Goal: Transaction & Acquisition: Book appointment/travel/reservation

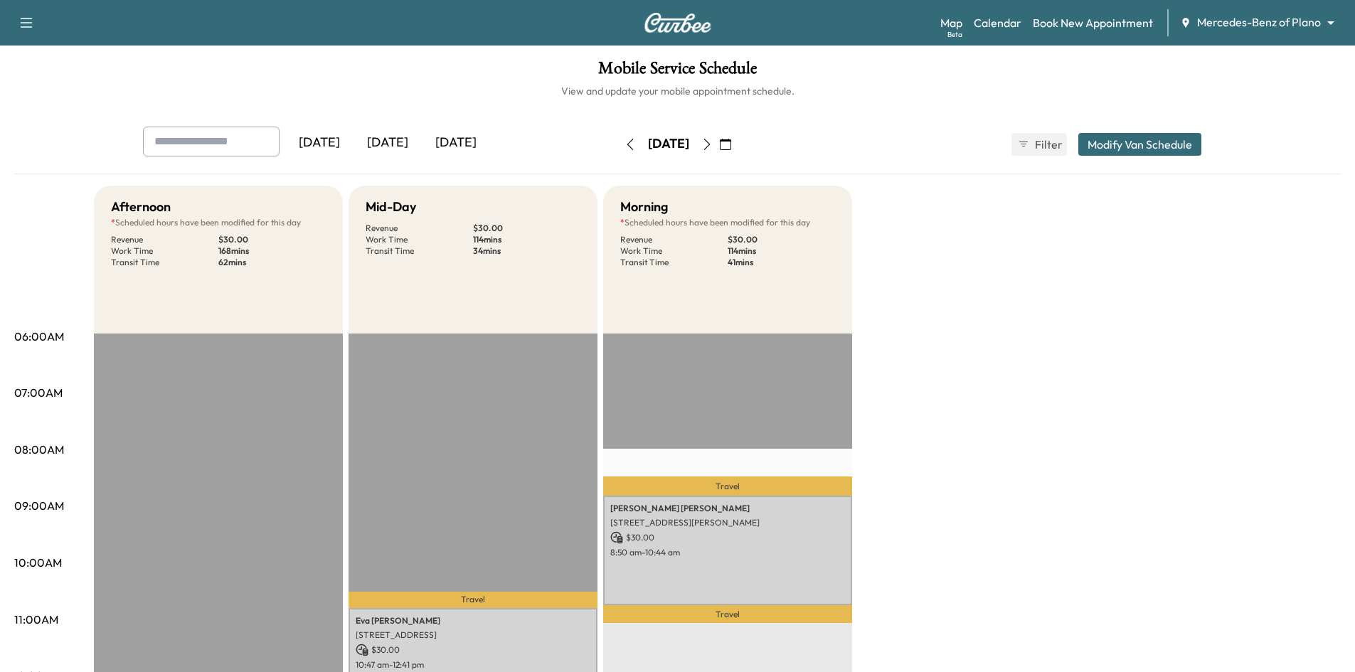
click at [731, 144] on icon "button" at bounding box center [725, 144] width 11 height 11
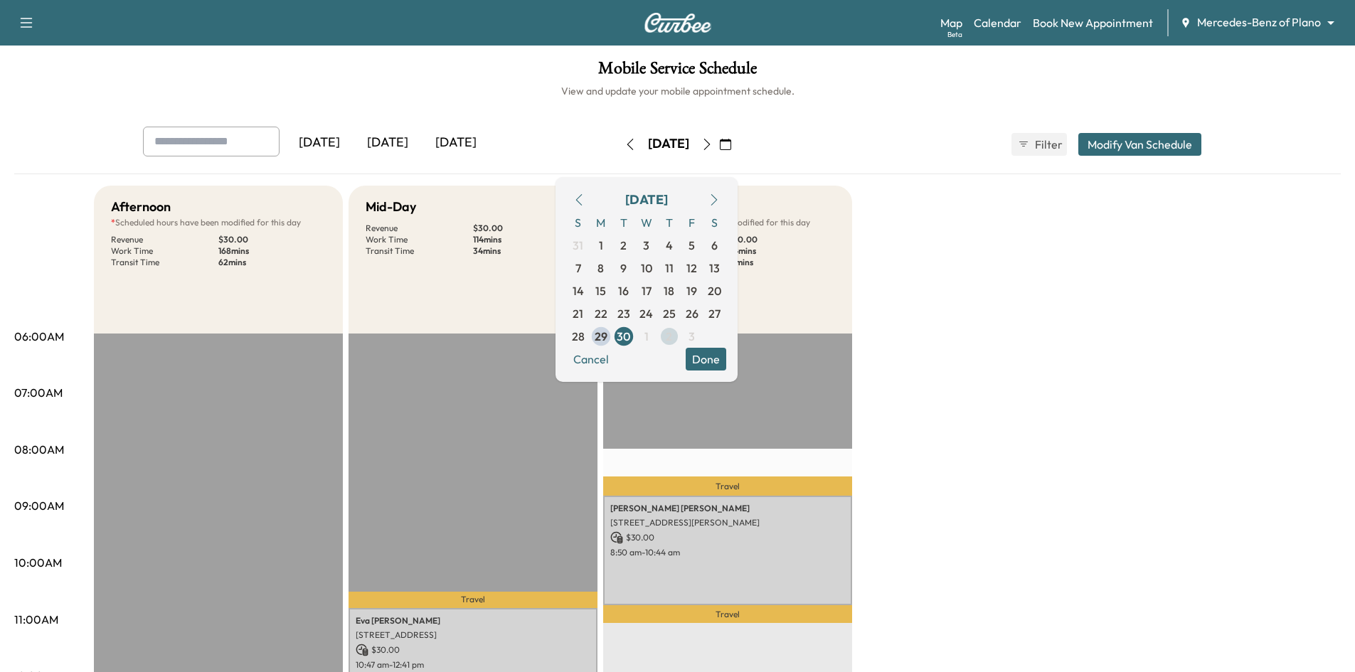
click at [672, 339] on span "2" at bounding box center [669, 336] width 6 height 17
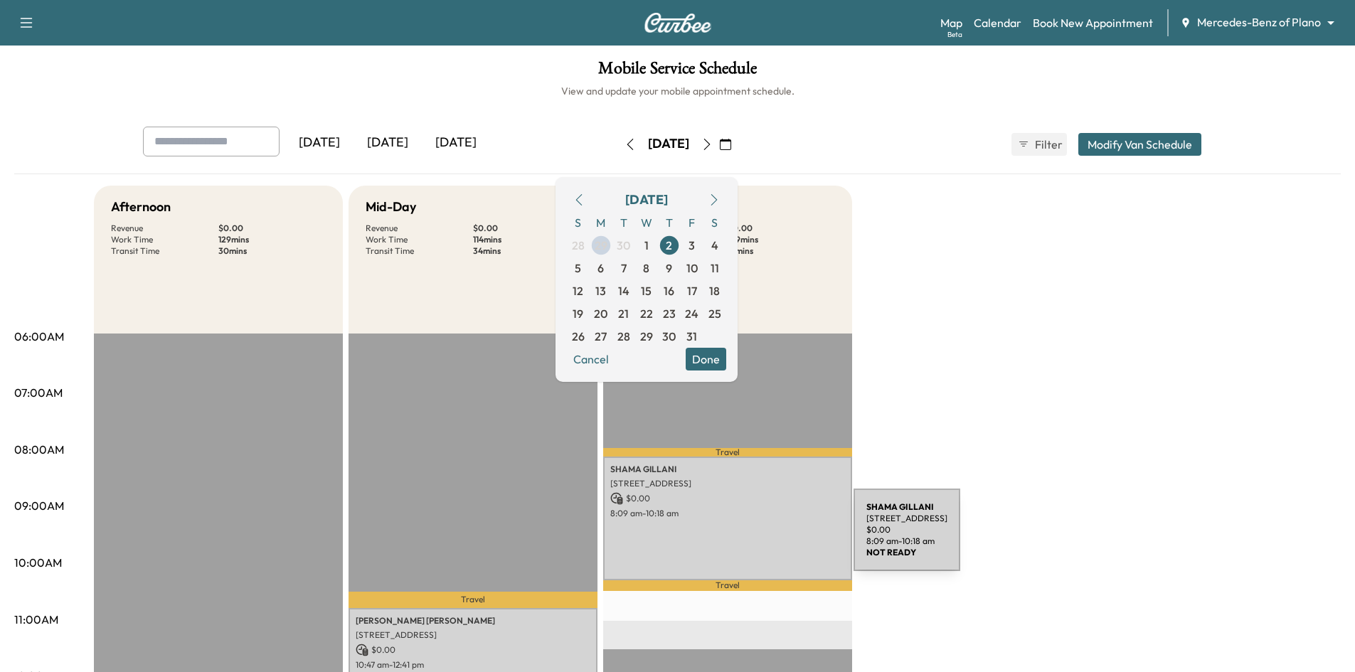
click at [747, 539] on div "[PERSON_NAME] [STREET_ADDRESS] $ 0.00 8:09 am - 10:18 am" at bounding box center [727, 519] width 249 height 124
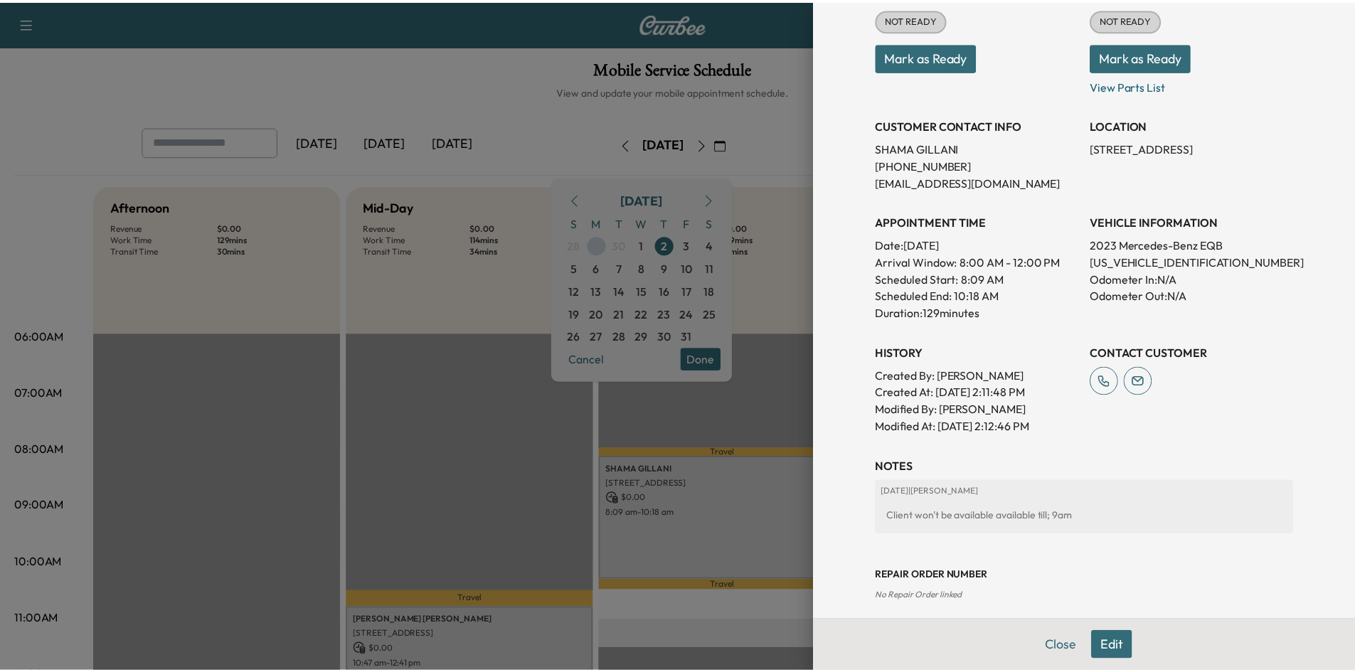
scroll to position [287, 0]
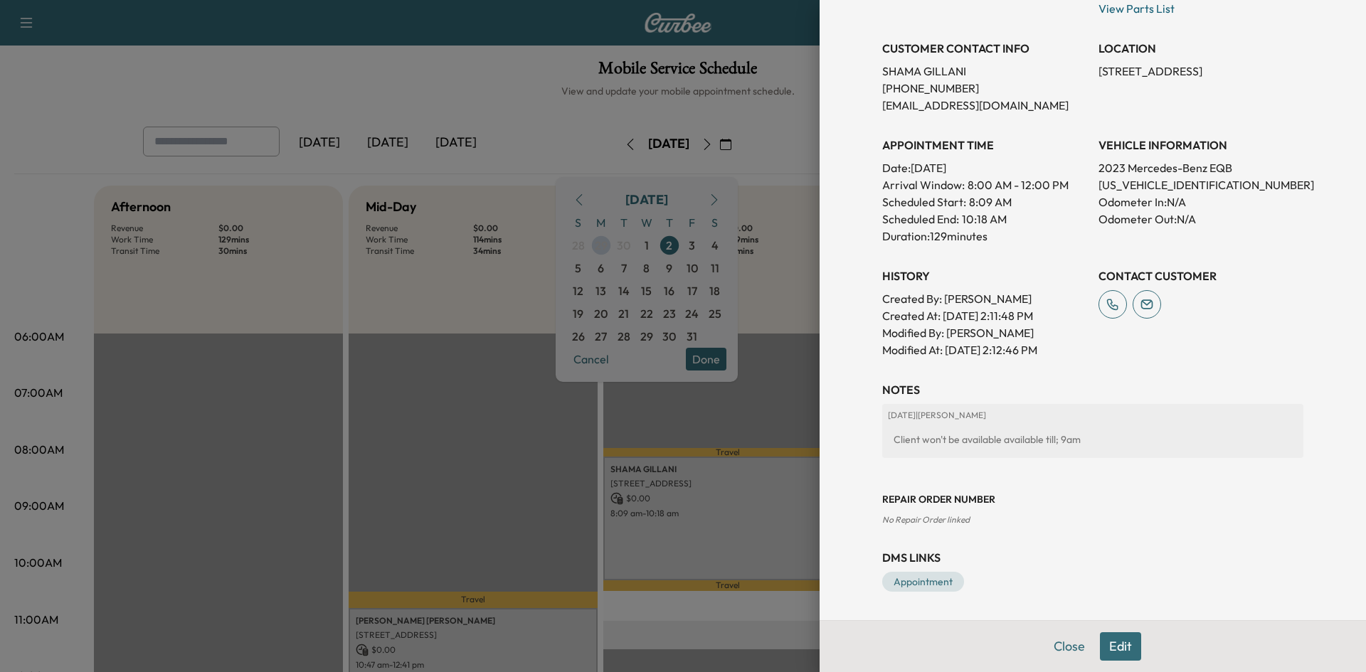
click at [494, 84] on div at bounding box center [683, 336] width 1366 height 672
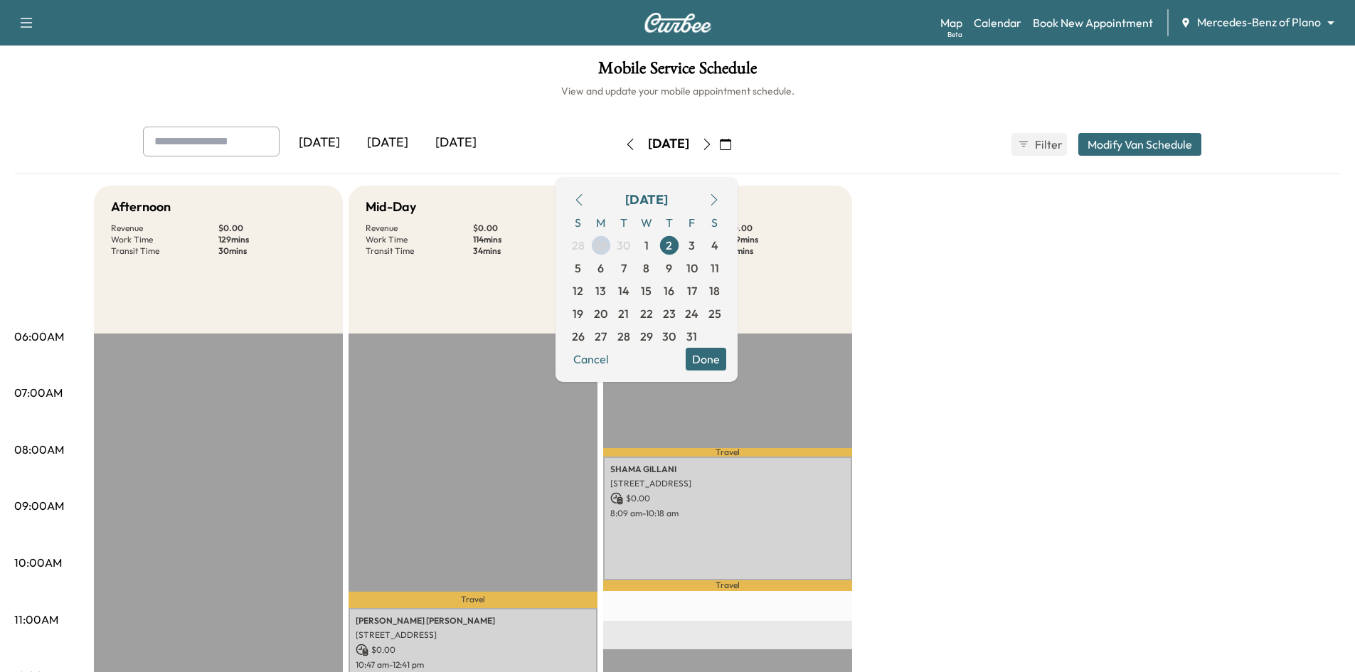
click at [390, 139] on div "[DATE]" at bounding box center [388, 143] width 68 height 33
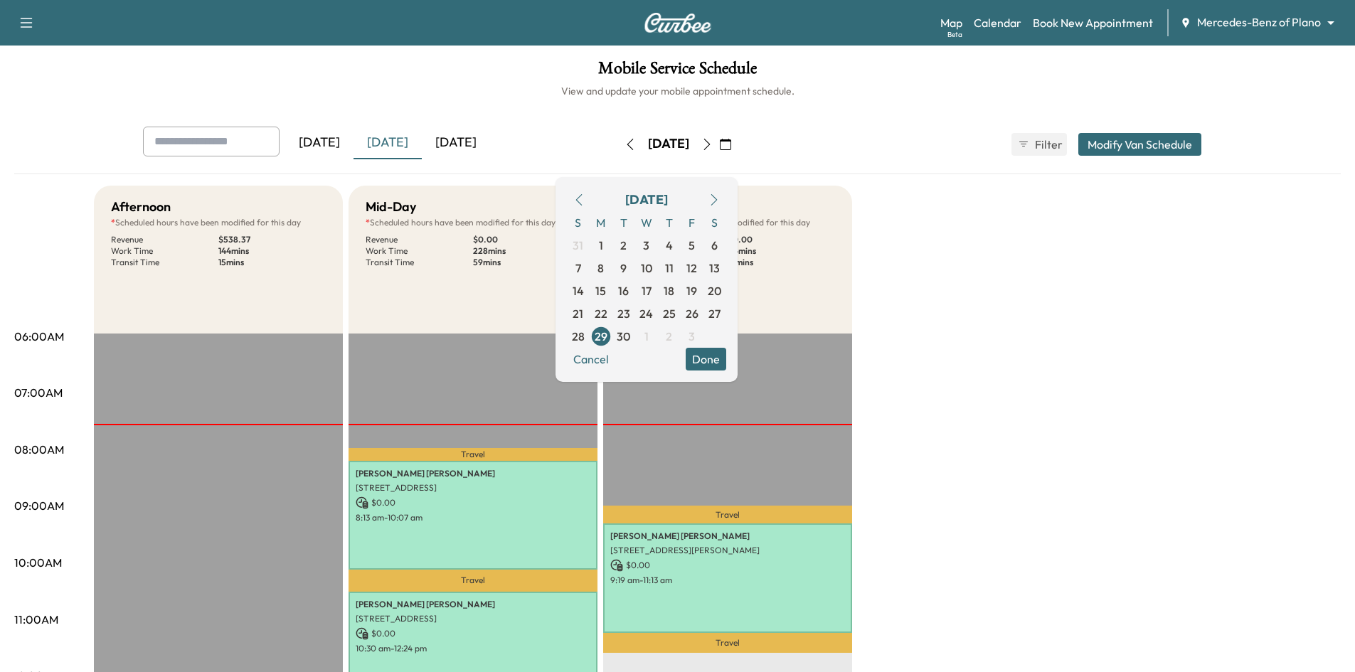
click at [726, 368] on button "Done" at bounding box center [706, 359] width 41 height 23
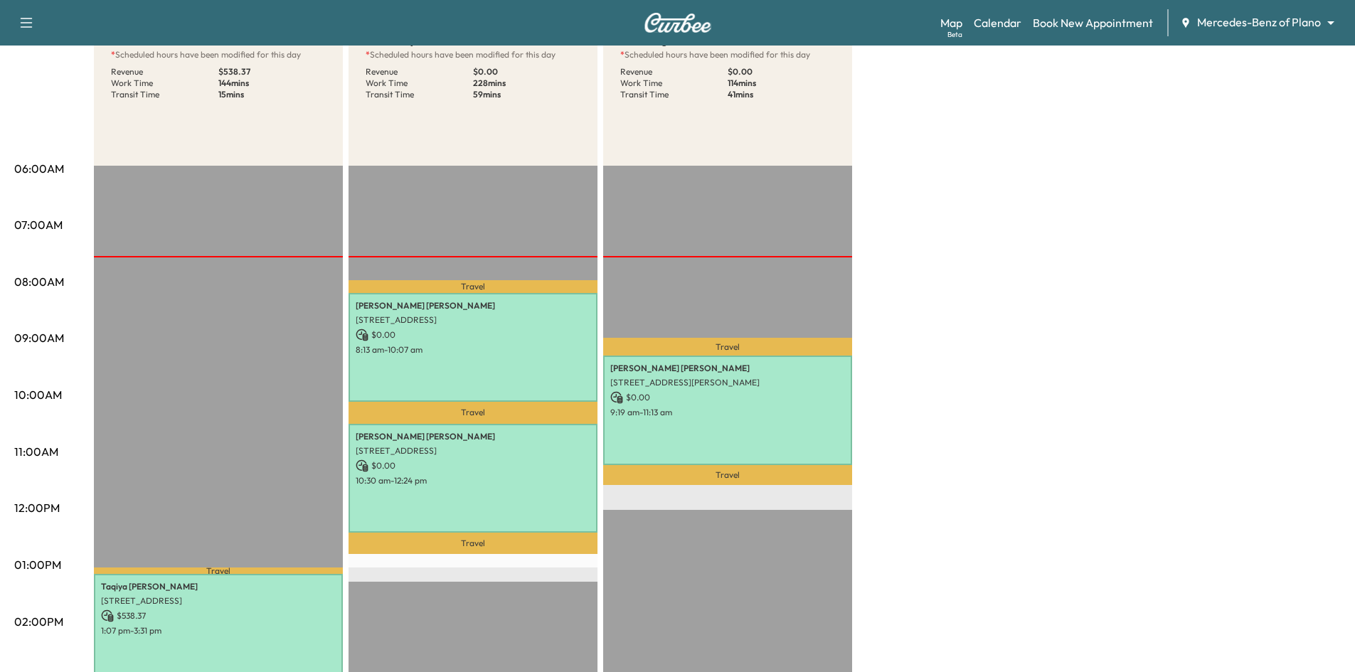
scroll to position [71, 0]
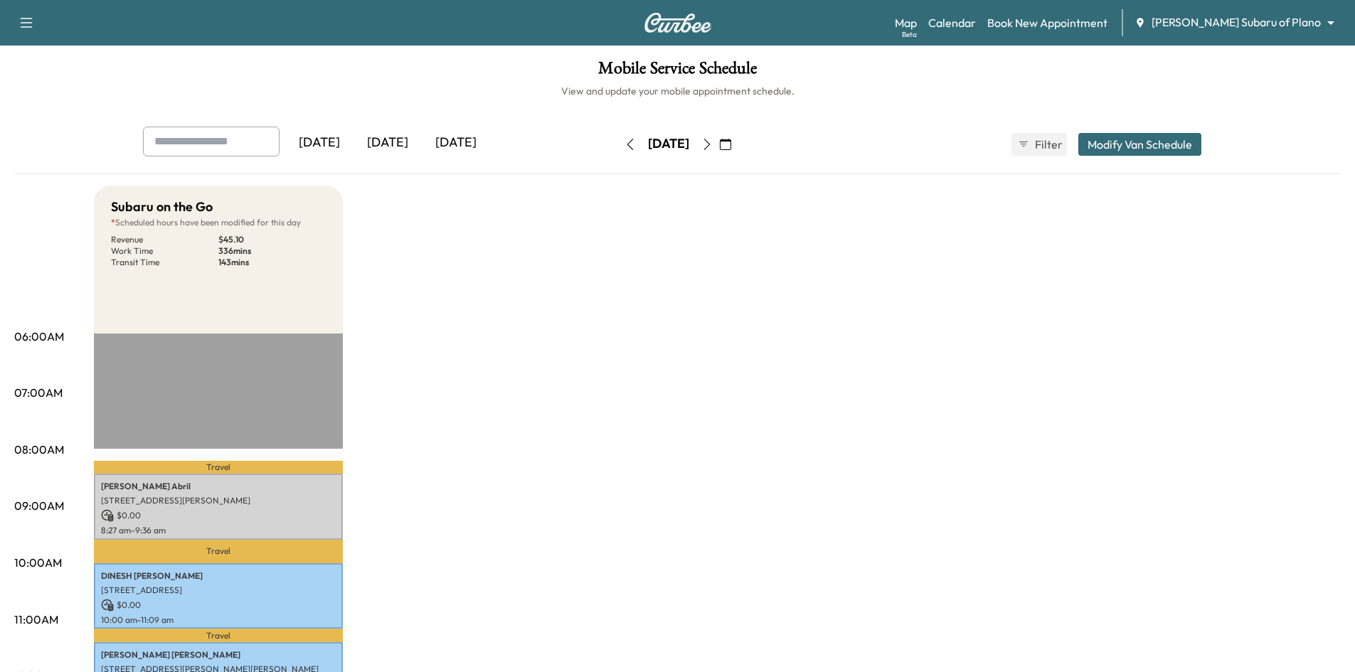
click at [391, 135] on div "[DATE]" at bounding box center [388, 143] width 68 height 33
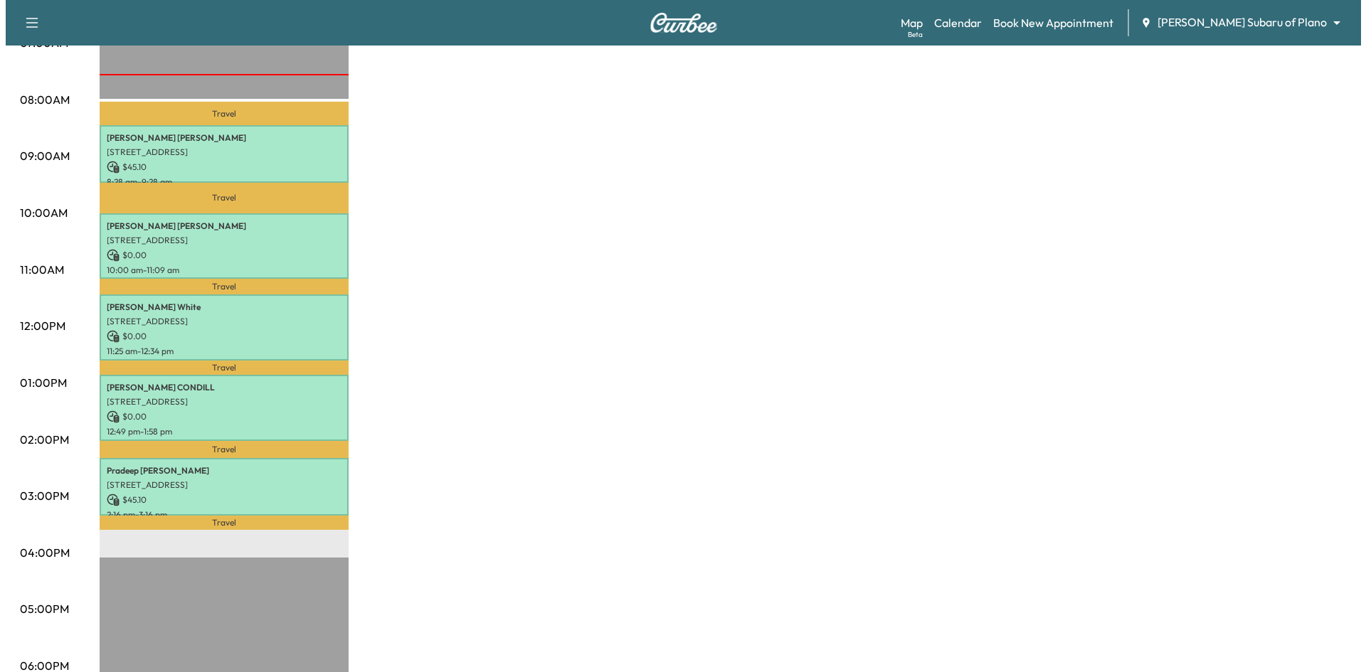
scroll to position [356, 0]
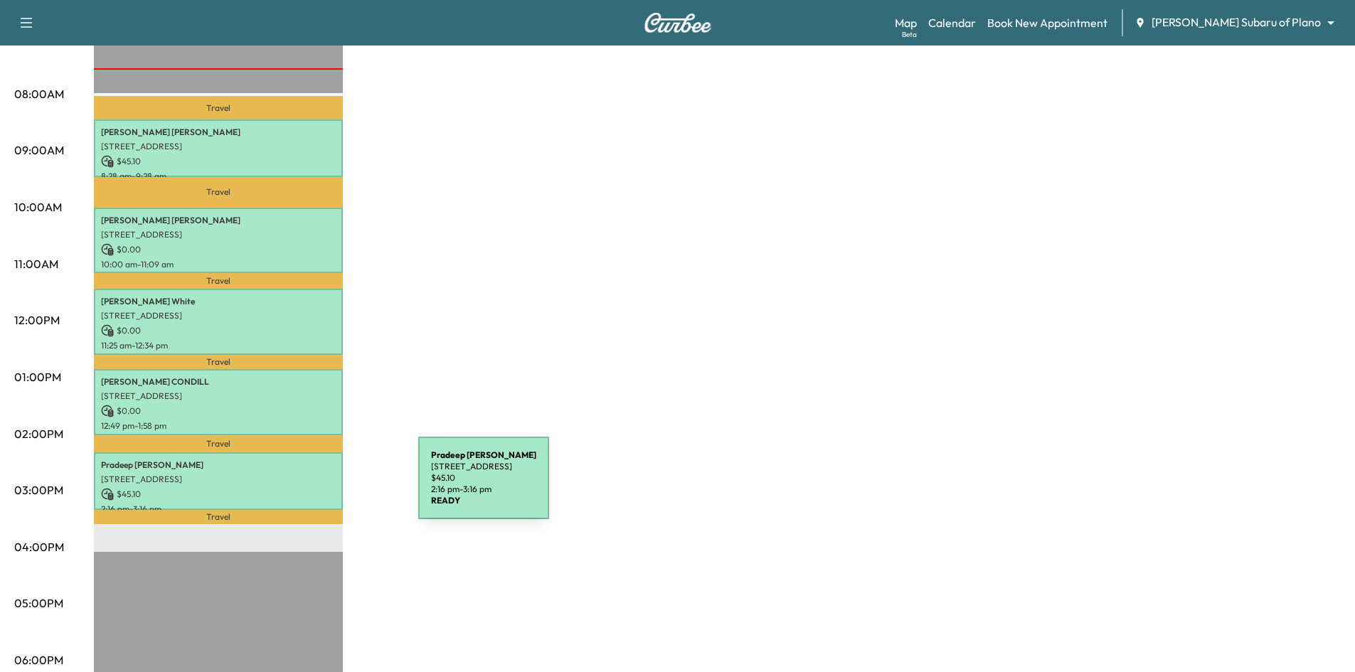
click at [312, 488] on p "$ 45.10" at bounding box center [218, 494] width 235 height 13
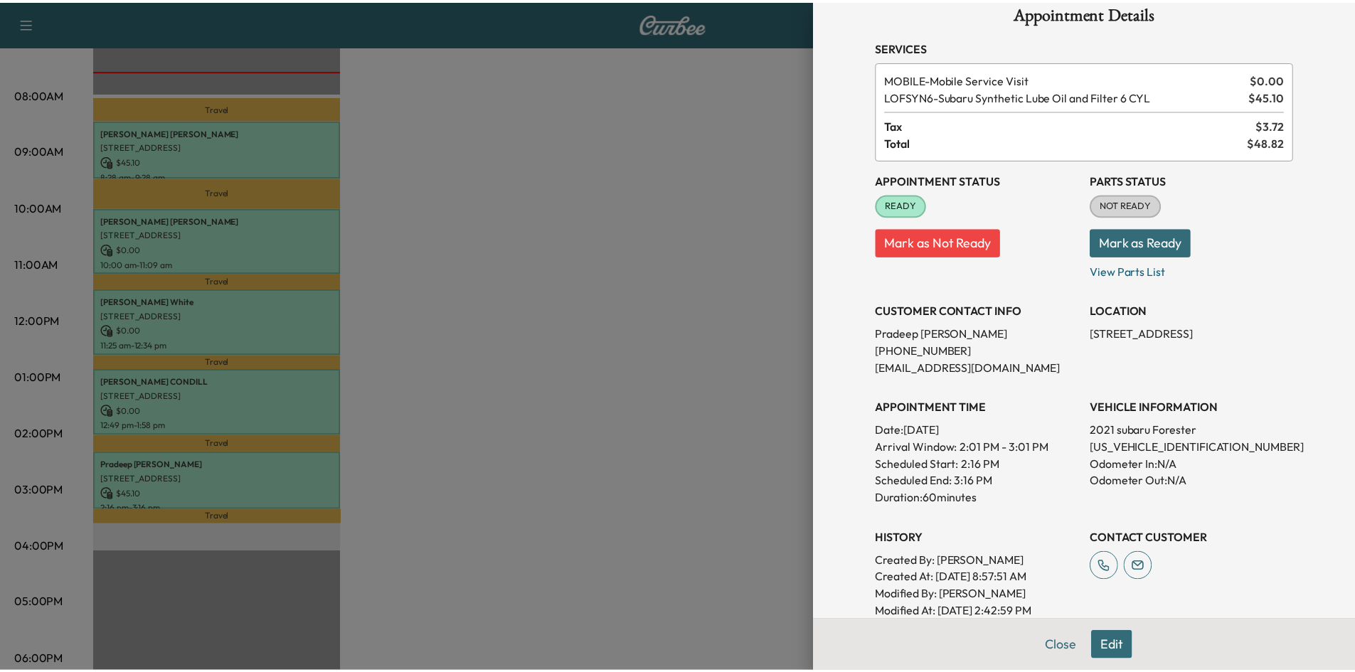
scroll to position [0, 0]
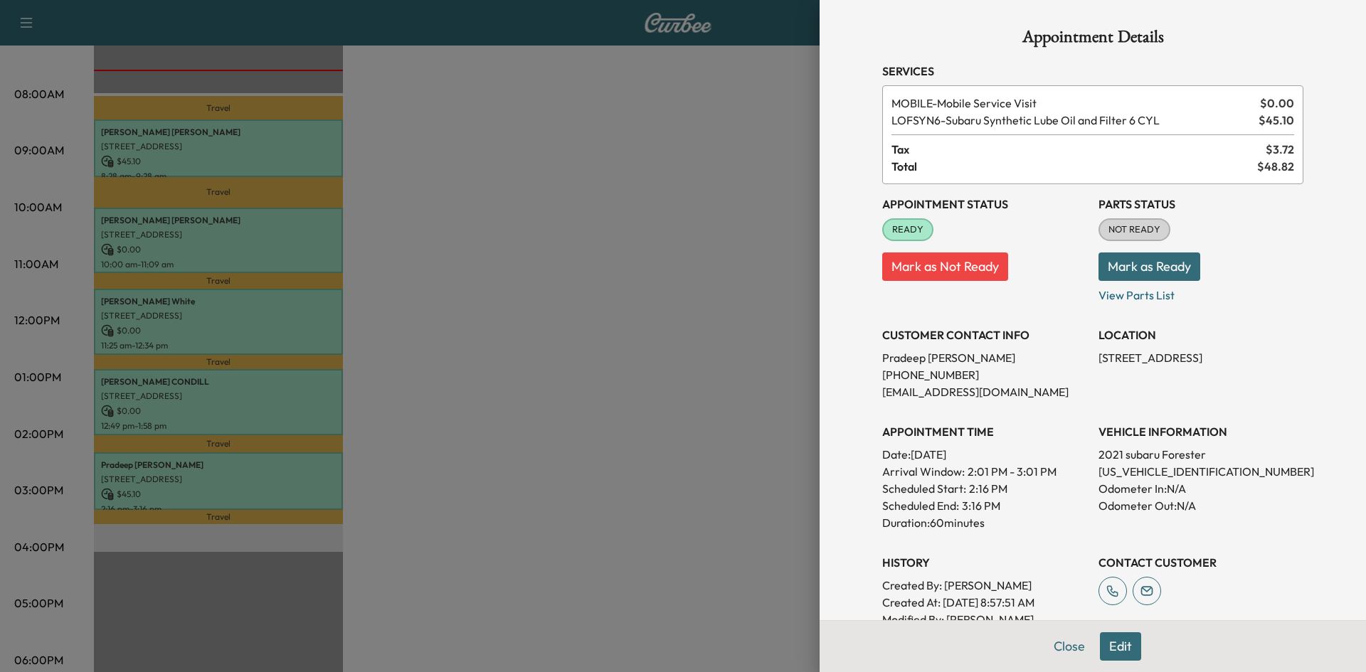
click at [659, 465] on div at bounding box center [683, 336] width 1366 height 672
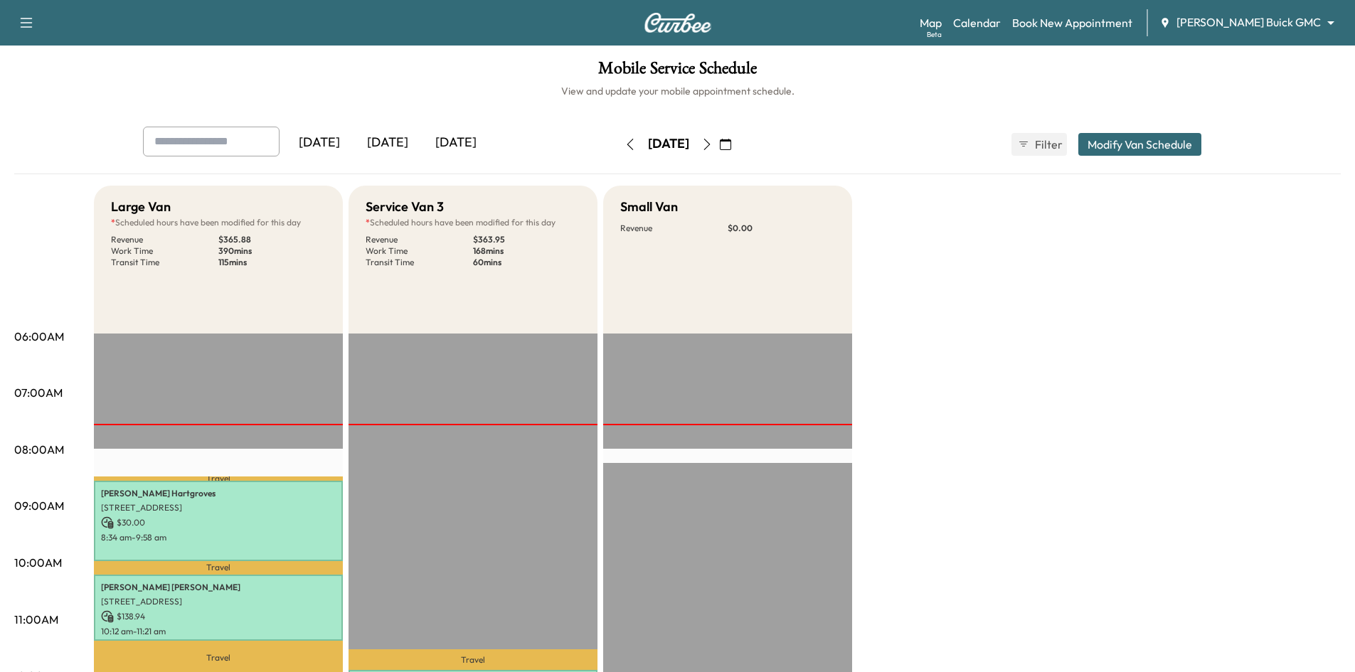
click at [401, 142] on div "[DATE]" at bounding box center [388, 143] width 68 height 33
click at [398, 141] on div "[DATE]" at bounding box center [388, 143] width 68 height 33
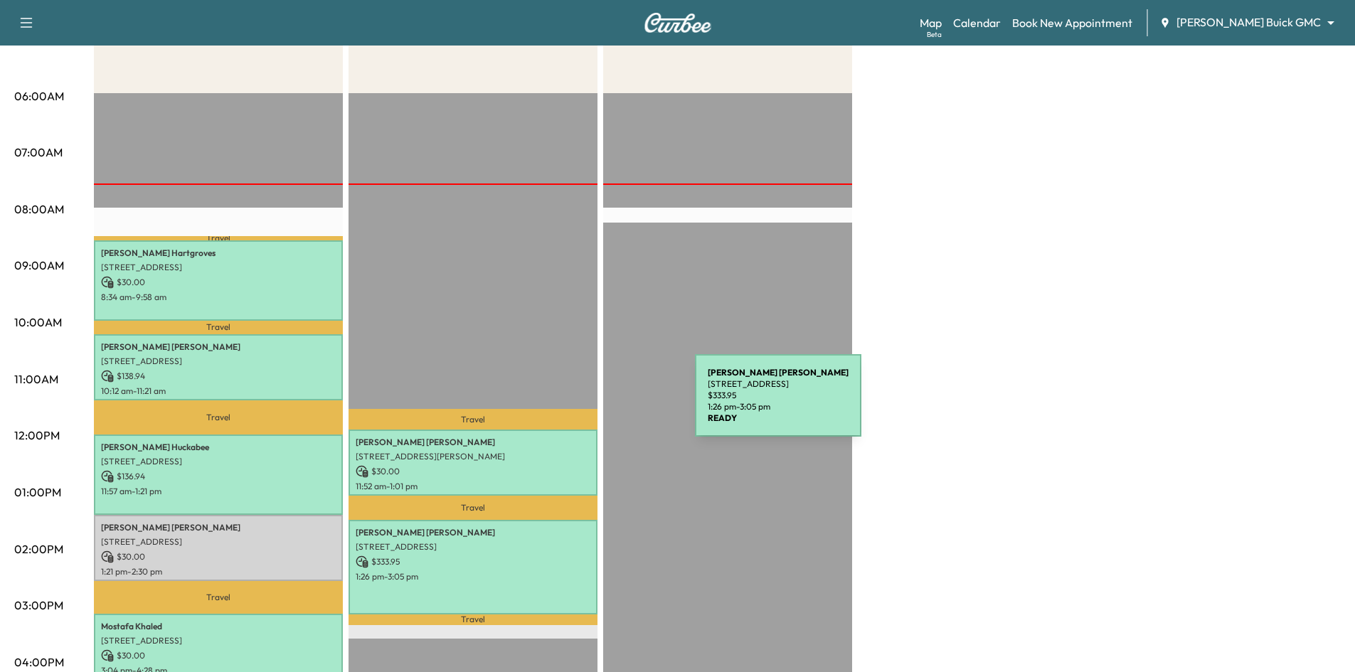
scroll to position [71, 0]
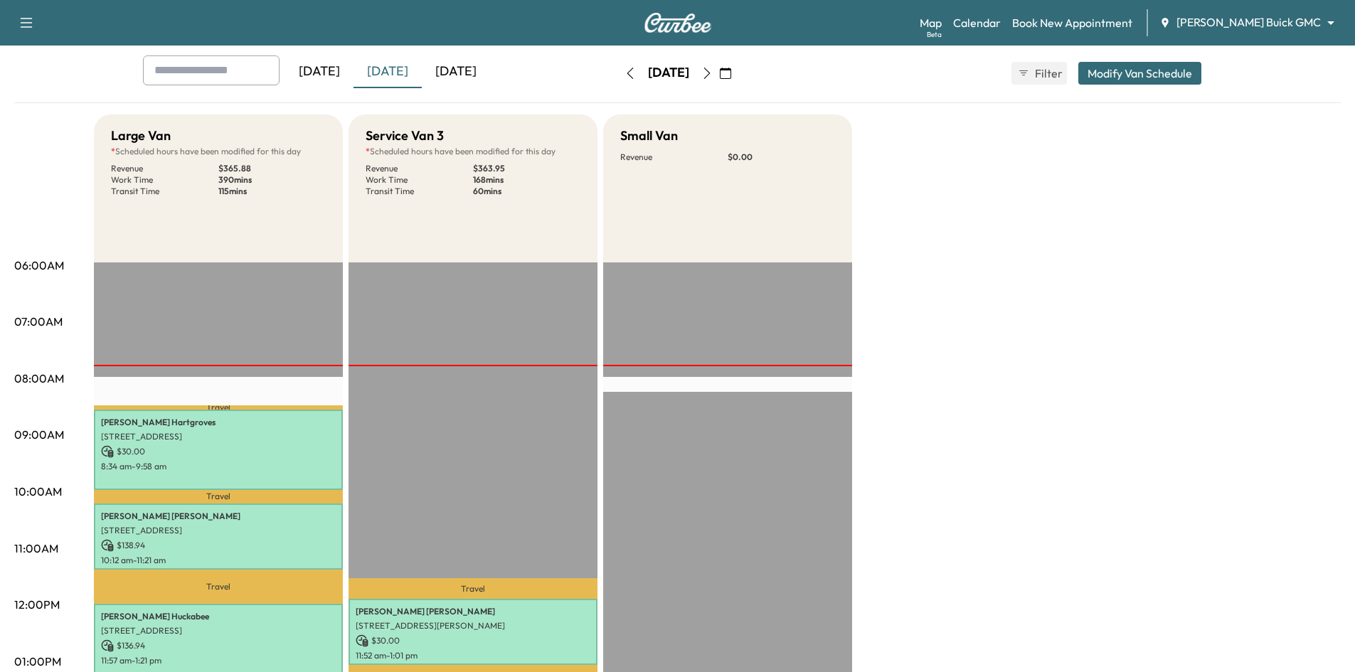
click at [713, 73] on icon "button" at bounding box center [706, 73] width 11 height 11
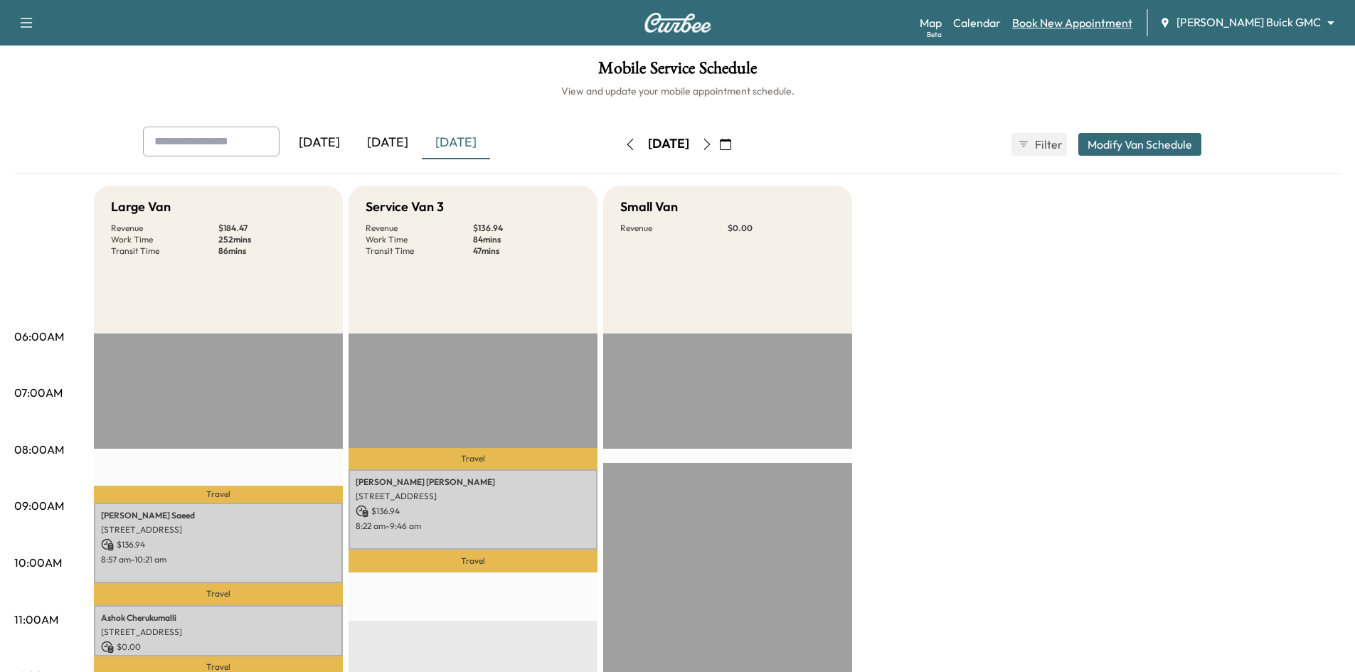
click at [1105, 28] on link "Book New Appointment" at bounding box center [1072, 22] width 120 height 17
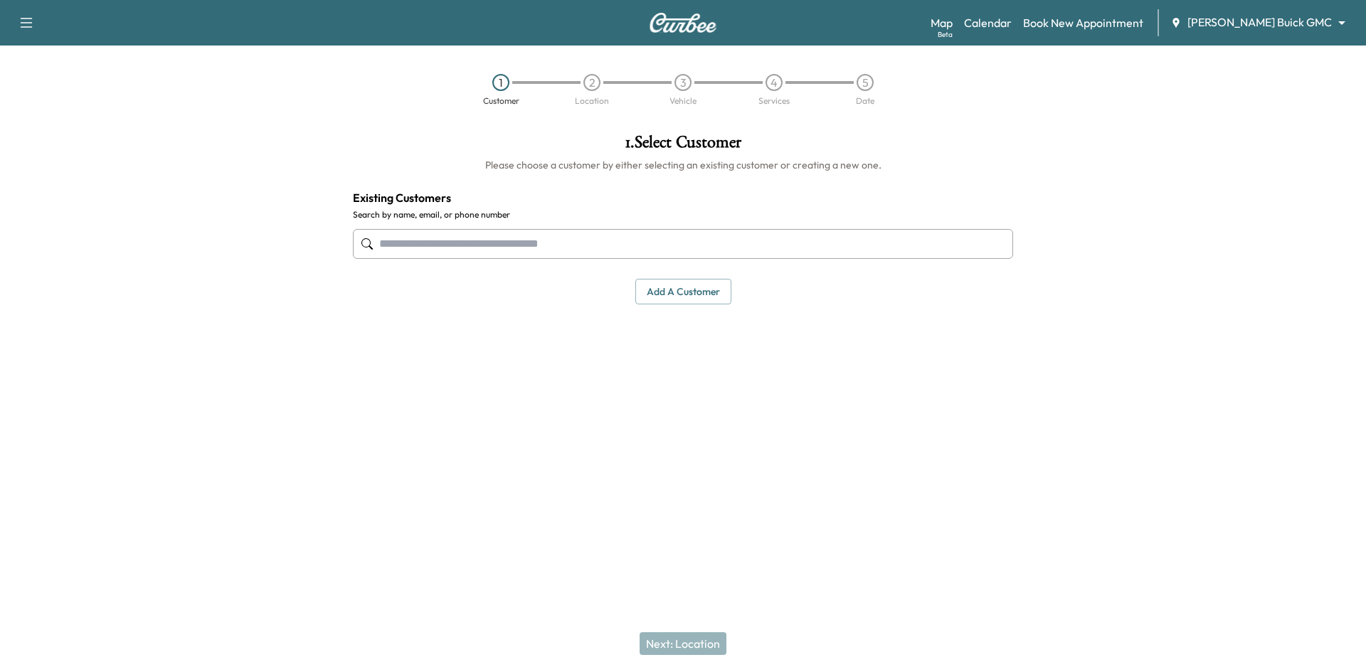
drag, startPoint x: 664, startPoint y: 240, endPoint x: 672, endPoint y: 238, distance: 7.3
click at [666, 240] on input "text" at bounding box center [683, 244] width 660 height 30
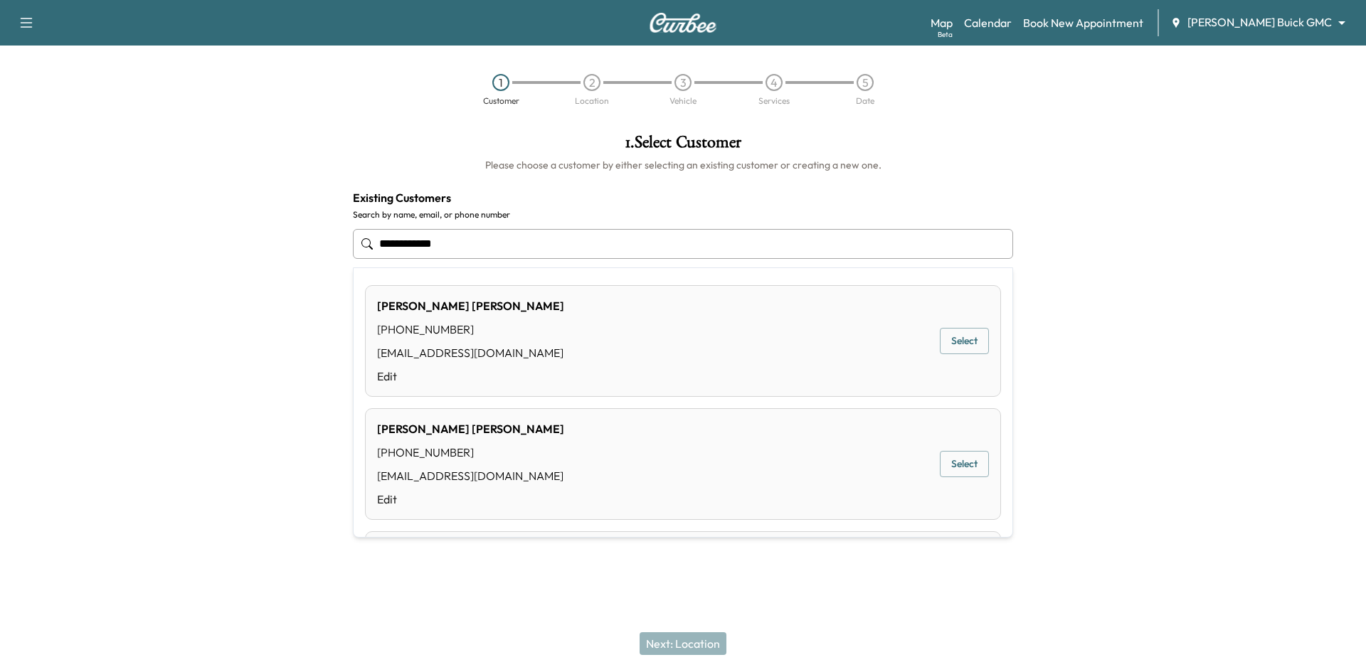
click at [967, 340] on button "Select" at bounding box center [964, 341] width 49 height 26
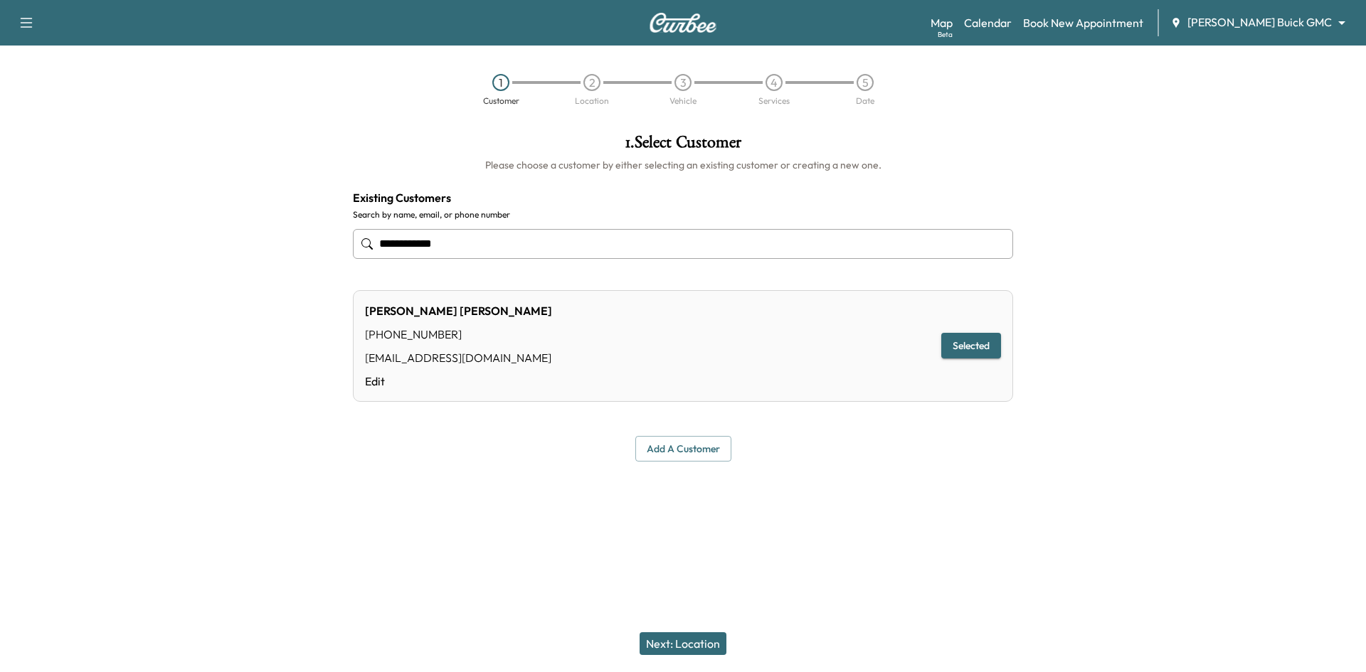
type input "**********"
click at [707, 645] on button "Next: Location" at bounding box center [683, 643] width 87 height 23
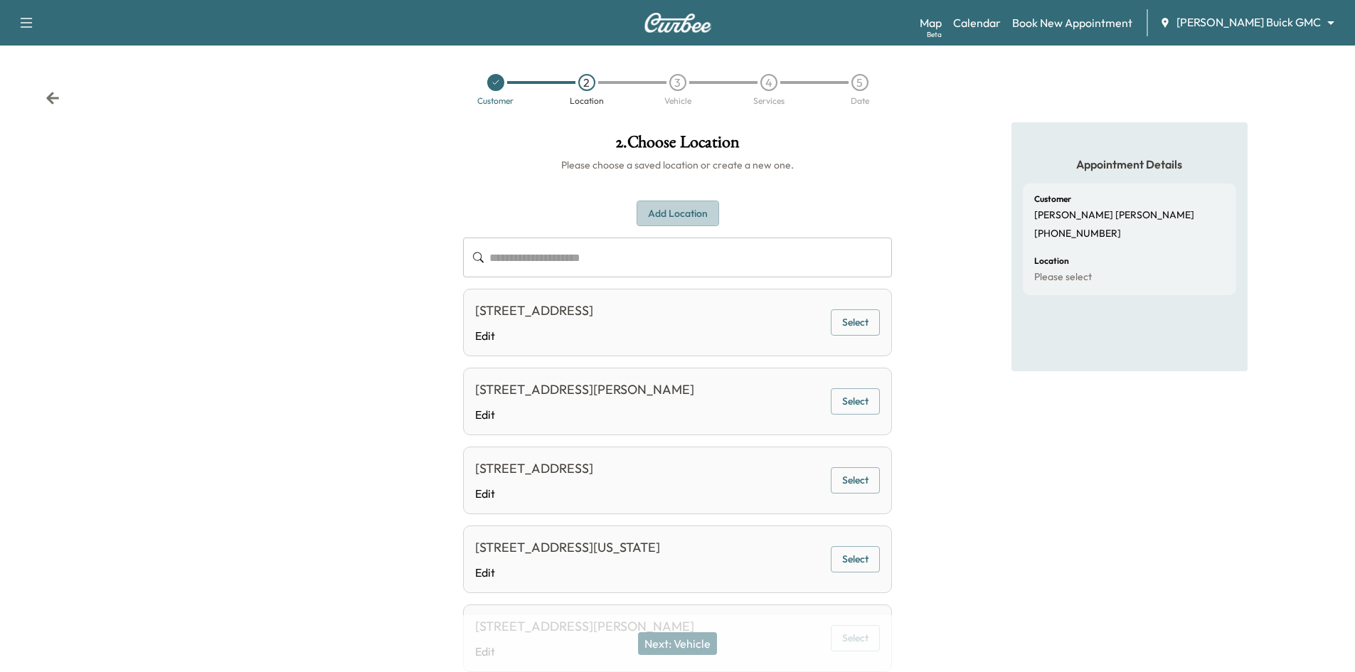
click at [692, 211] on button "Add Location" at bounding box center [678, 214] width 83 height 26
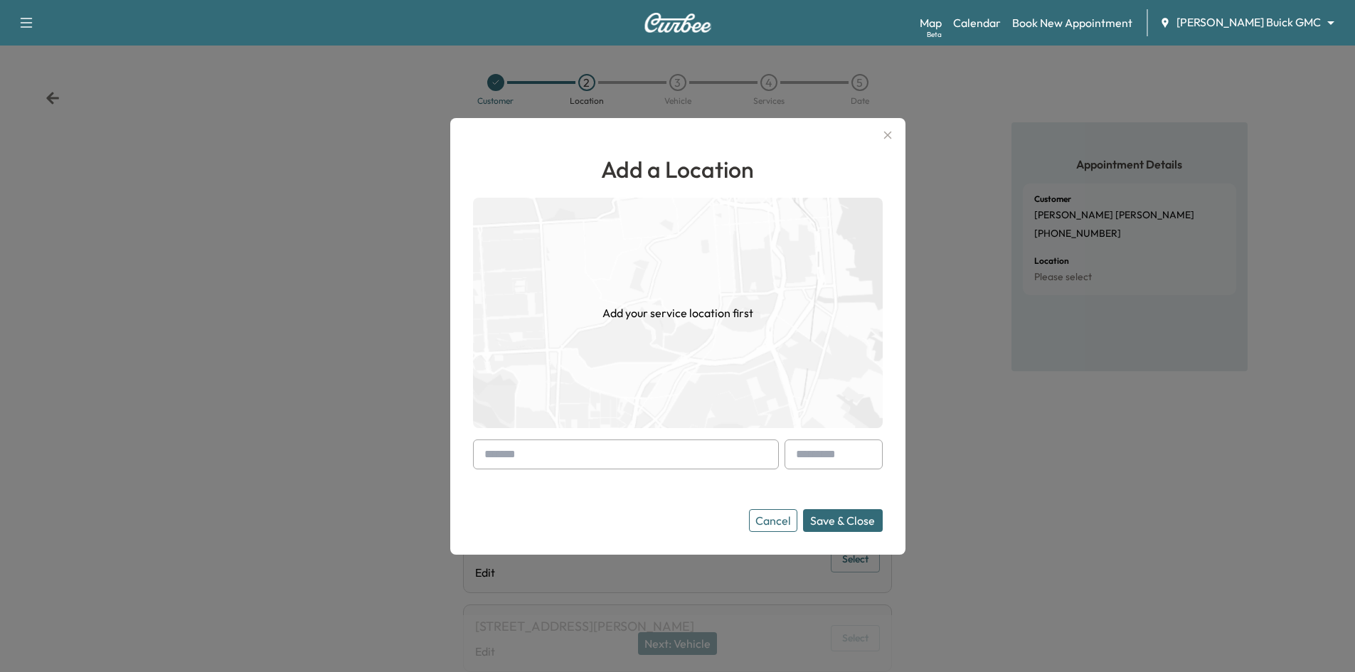
click at [589, 458] on input "text" at bounding box center [626, 455] width 306 height 30
click at [803, 509] on button "Save & Close" at bounding box center [843, 520] width 80 height 23
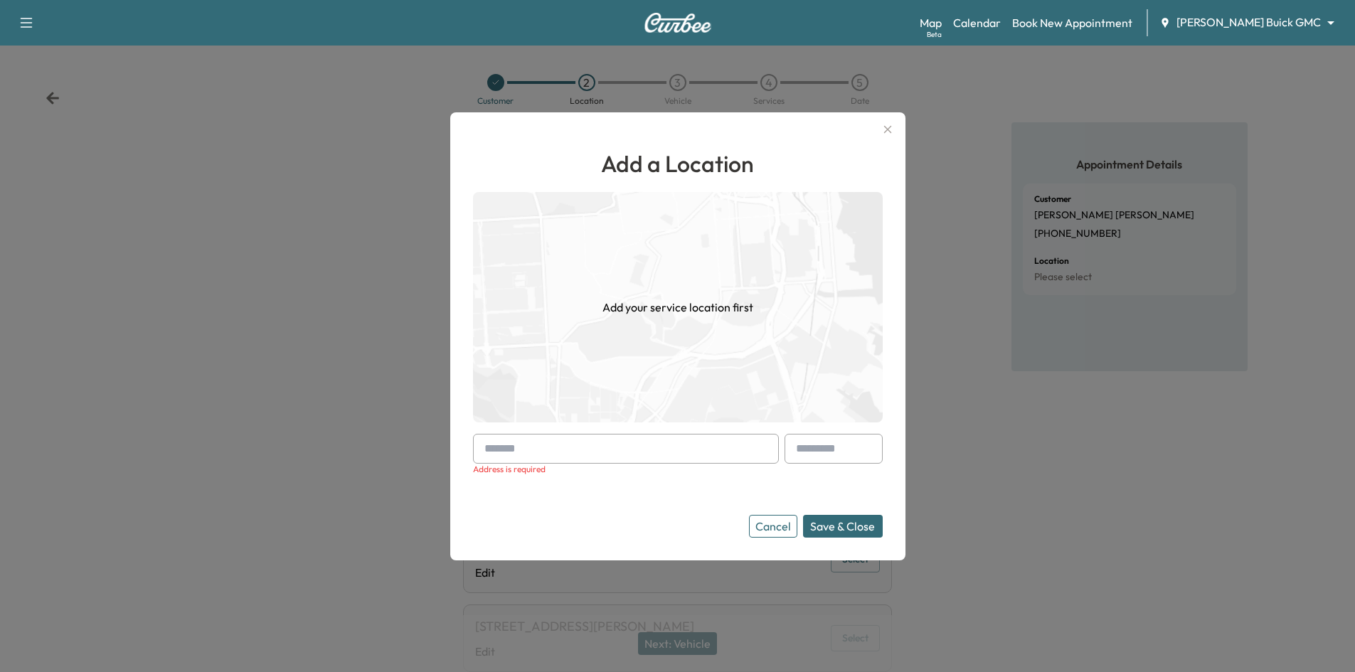
paste input "**********"
type input "*"
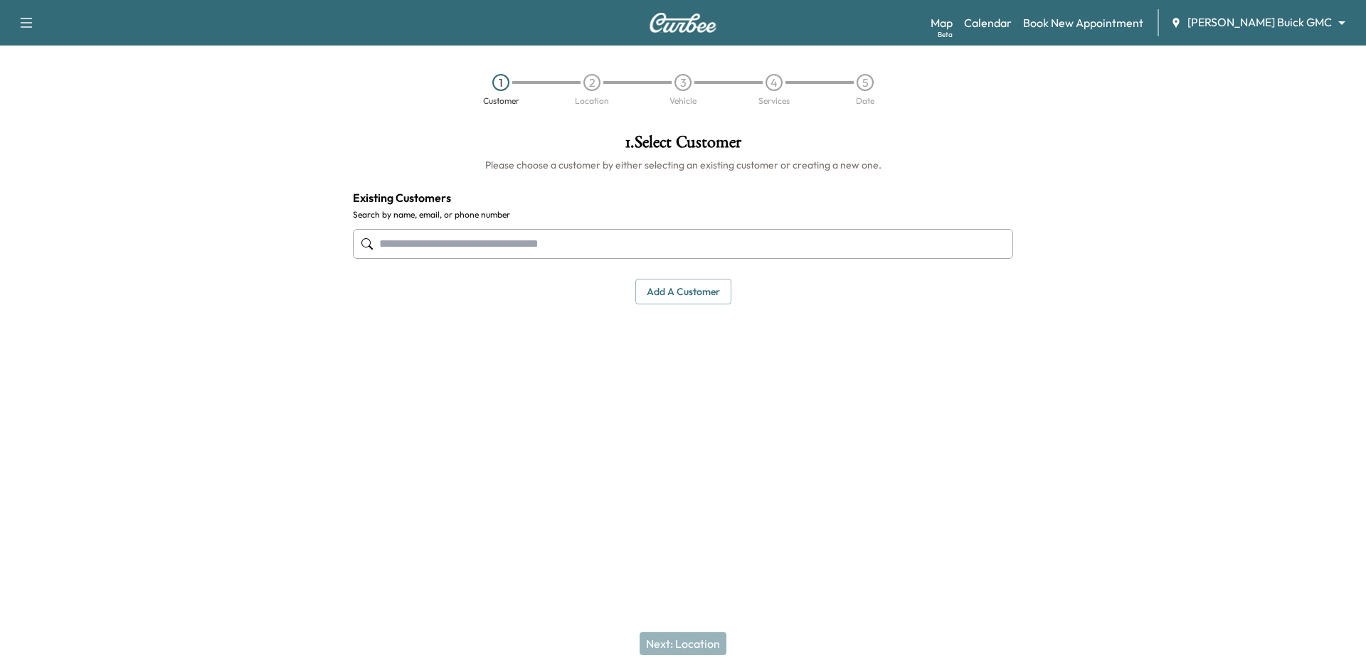
click at [31, 24] on icon "button" at bounding box center [26, 22] width 17 height 17
click at [68, 86] on button "Log Out" at bounding box center [49, 80] width 53 height 23
